Goal: Task Accomplishment & Management: Use online tool/utility

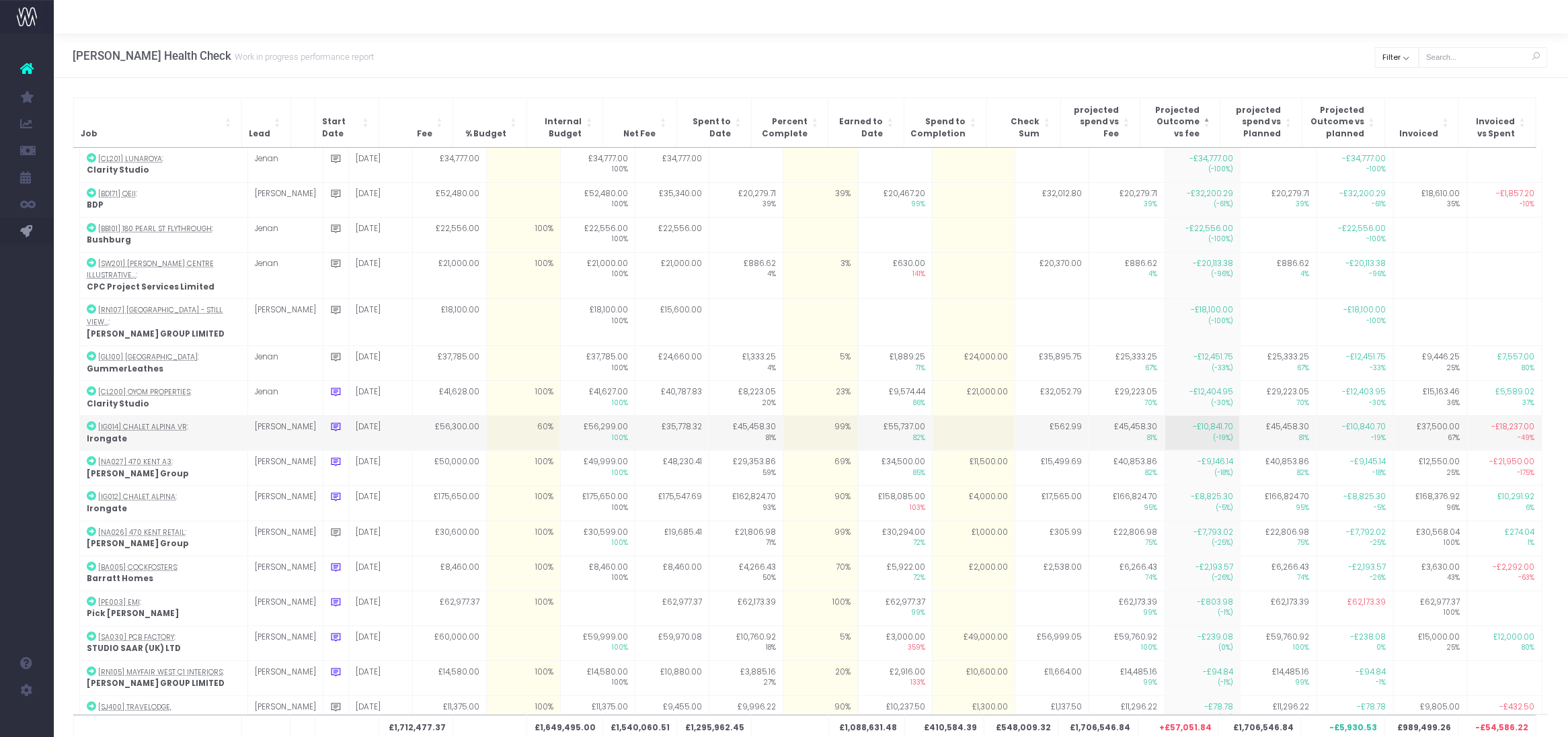
click at [487, 416] on td "60%" at bounding box center [523, 433] width 74 height 35
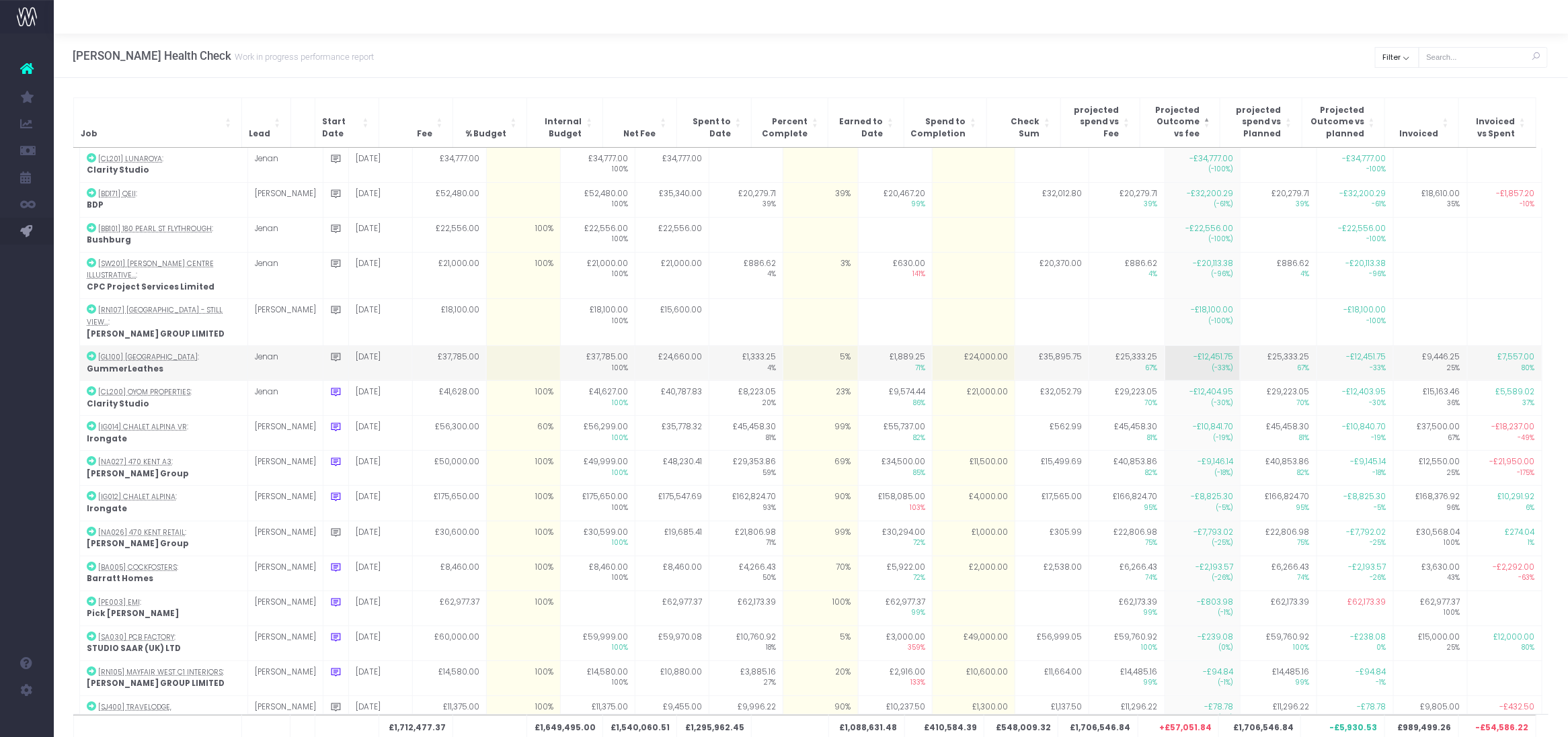
click at [499, 346] on td at bounding box center [523, 363] width 74 height 35
type input "0"
drag, startPoint x: 471, startPoint y: 110, endPoint x: 471, endPoint y: 125, distance: 15.0
click at [480, 139] on th "% Budget" at bounding box center [489, 122] width 74 height 50
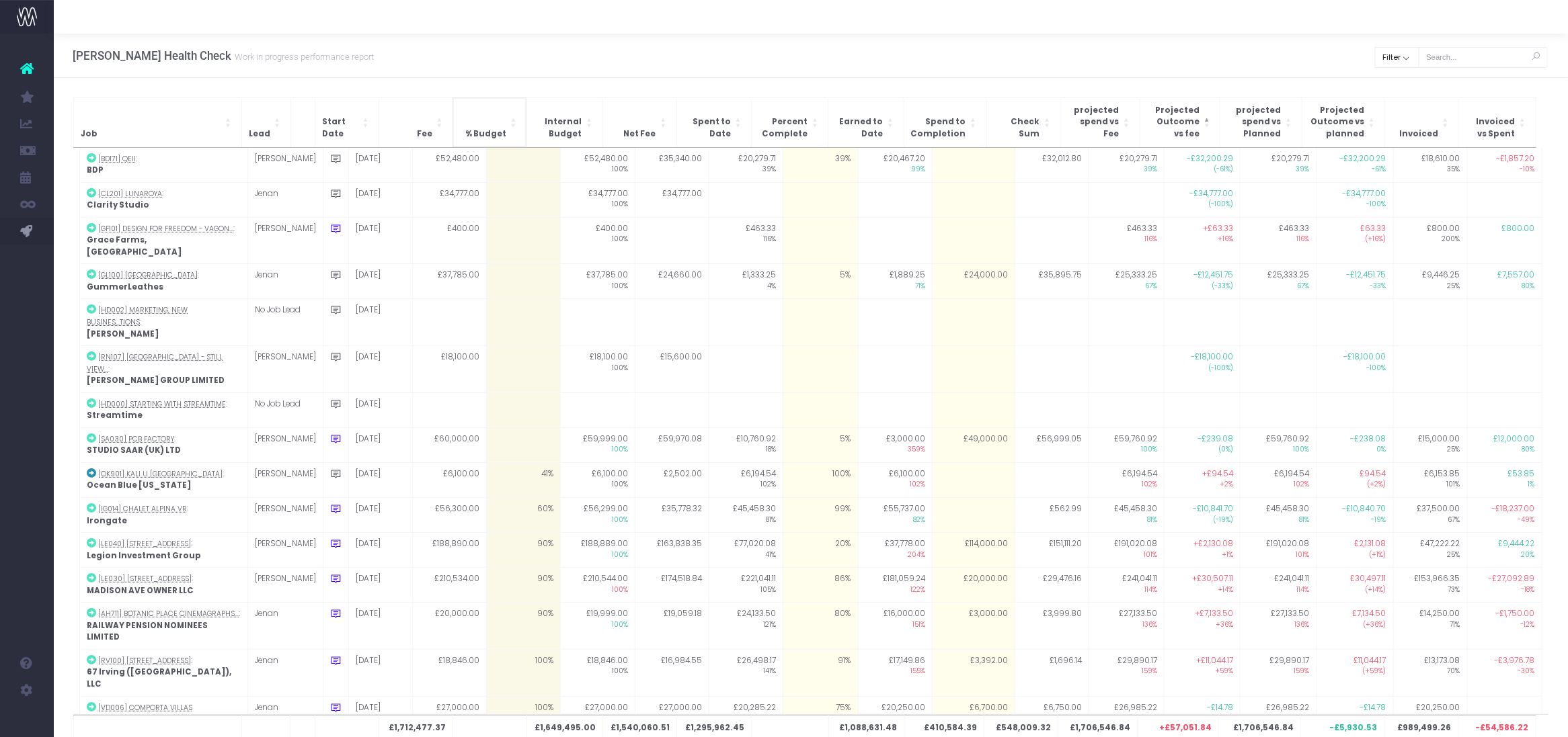
drag, startPoint x: 471, startPoint y: 125, endPoint x: 464, endPoint y: 123, distance: 7.3
click at [470, 124] on th "% Budget" at bounding box center [489, 122] width 74 height 50
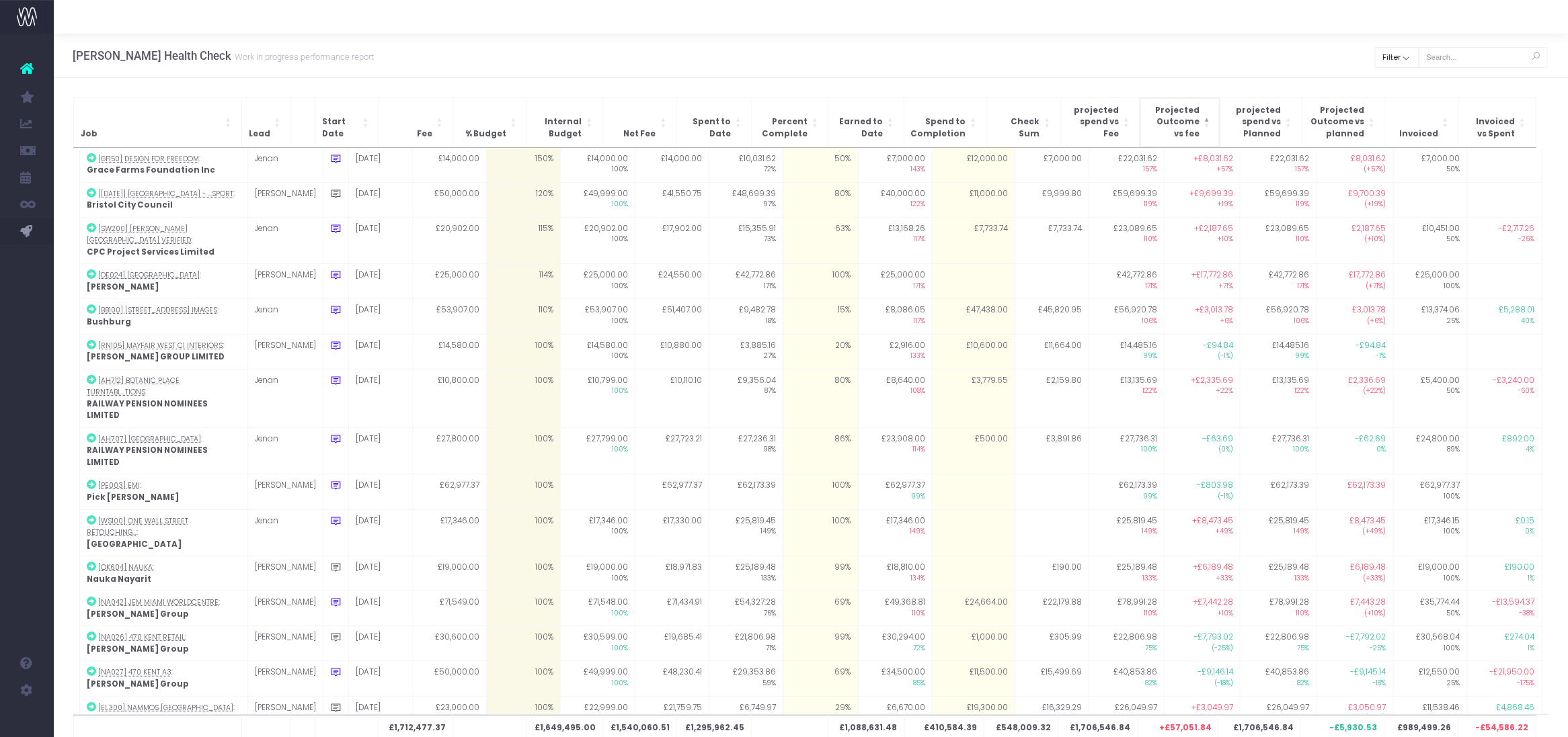
click at [1204, 120] on span "Projected Outcome vs fee: Activate to sort: Activate to sort: Activate to inver…" at bounding box center [1208, 123] width 8 height 49
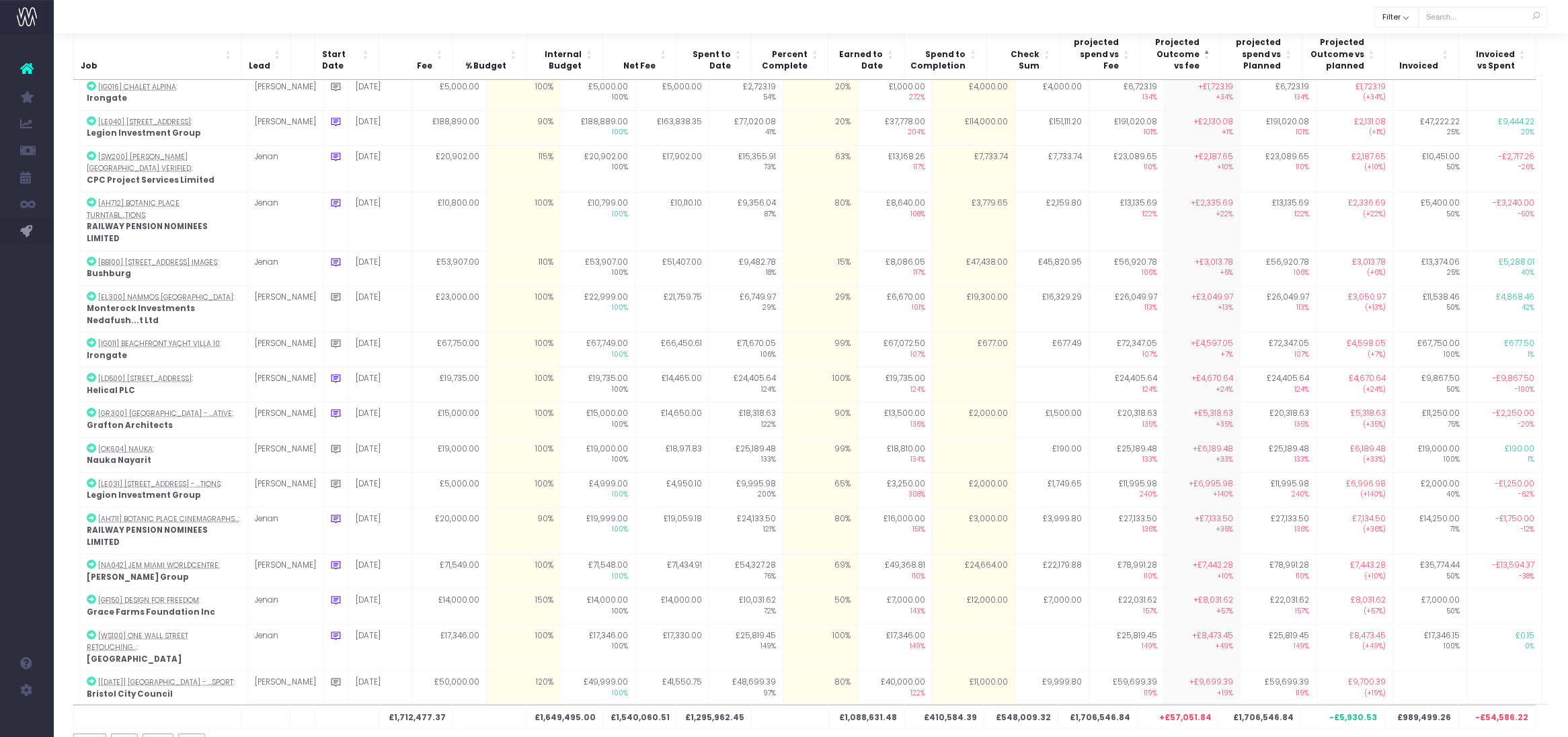
scroll to position [70, 0]
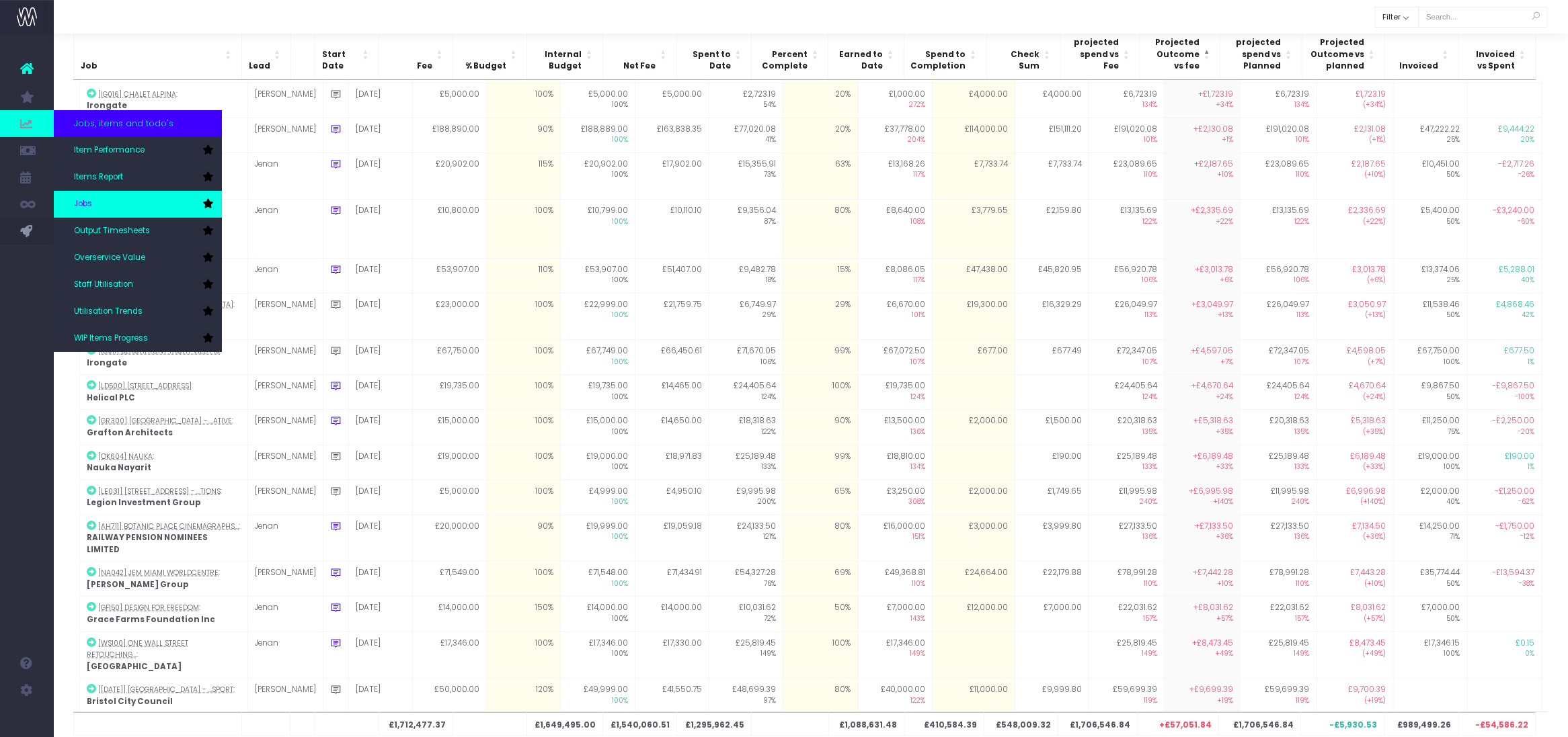
click at [114, 207] on link "Jobs" at bounding box center [138, 205] width 168 height 27
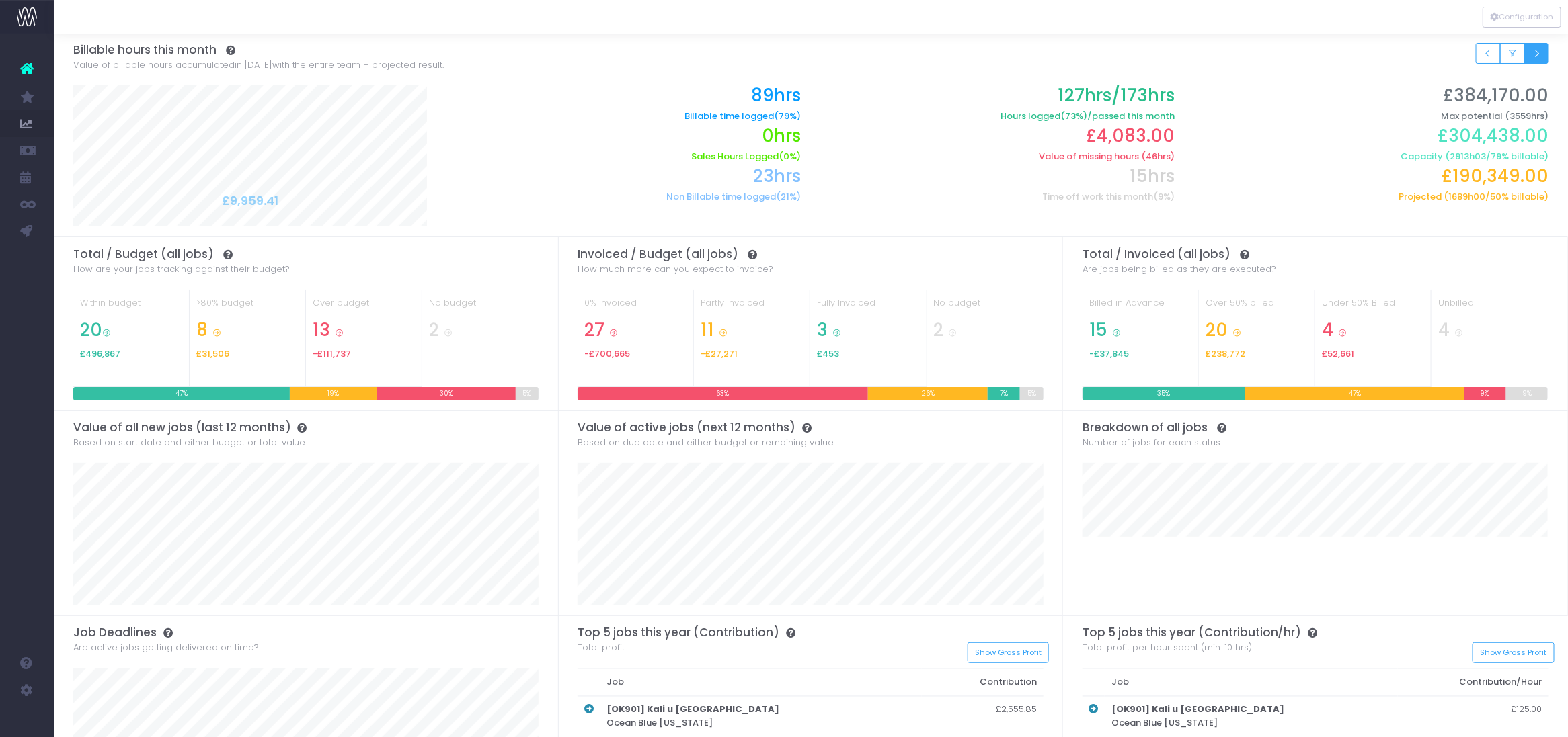
click at [1535, 54] on icon "Small button group" at bounding box center [1536, 54] width 9 height 0
